Goal: Find contact information: Obtain details needed to contact an individual or organization

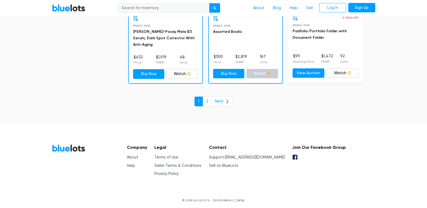
scroll to position [2366, 0]
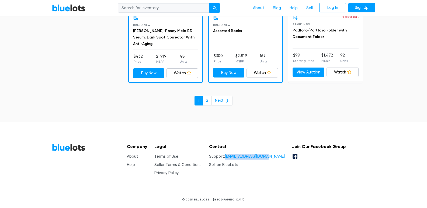
drag, startPoint x: 282, startPoint y: 155, endPoint x: 239, endPoint y: 157, distance: 42.4
click at [239, 157] on div "Company About Help Legal Terms of Use Seller Terms & Conditions Privacy Policy …" at bounding box center [235, 160] width 224 height 33
click at [238, 163] on link "Sell on BlueLots" at bounding box center [223, 165] width 29 height 5
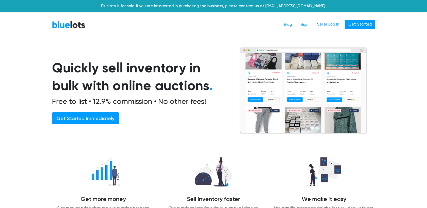
scroll to position [723, 0]
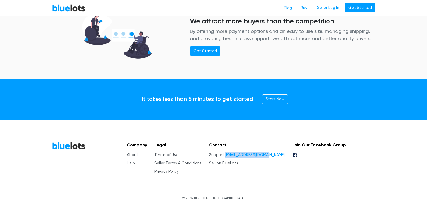
drag, startPoint x: 280, startPoint y: 155, endPoint x: 239, endPoint y: 156, distance: 41.5
click at [239, 156] on div "Company About Help Legal Terms of Use Seller Terms & Conditions Privacy Policy …" at bounding box center [235, 158] width 224 height 33
copy link "[EMAIL_ADDRESS][DOMAIN_NAME]"
